Goal: Task Accomplishment & Management: Manage account settings

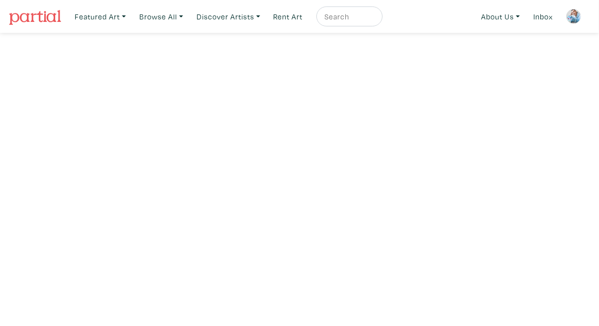
click at [574, 16] on img at bounding box center [573, 16] width 15 height 15
